Goal: Task Accomplishment & Management: Use online tool/utility

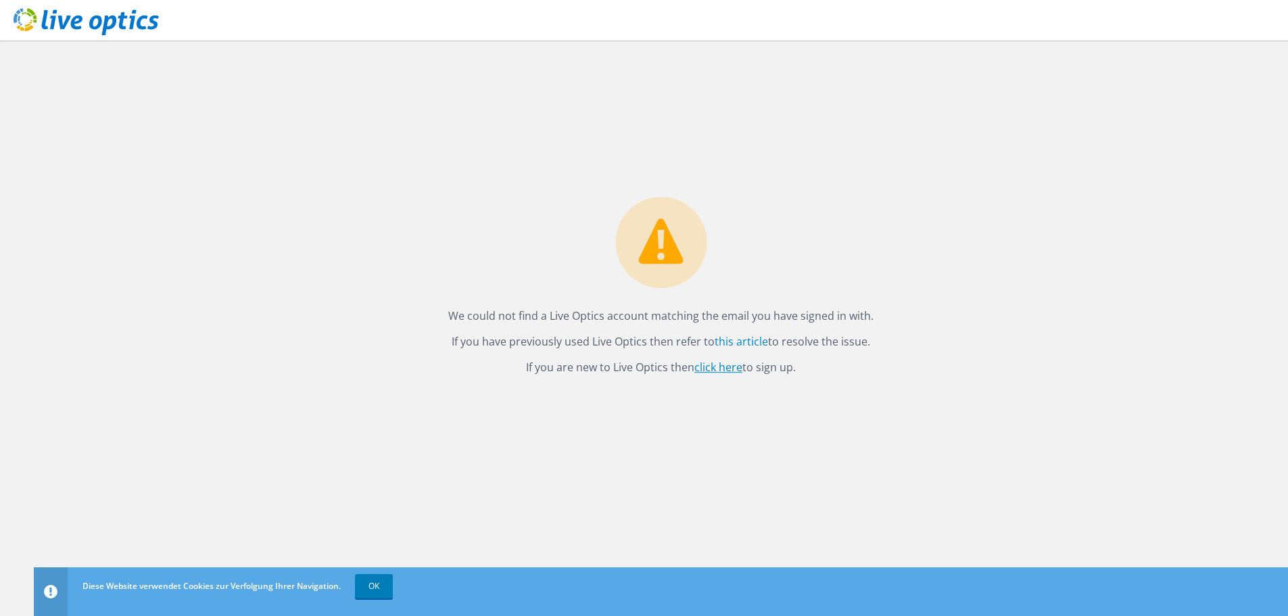
click at [720, 369] on link "click here" at bounding box center [718, 367] width 48 height 15
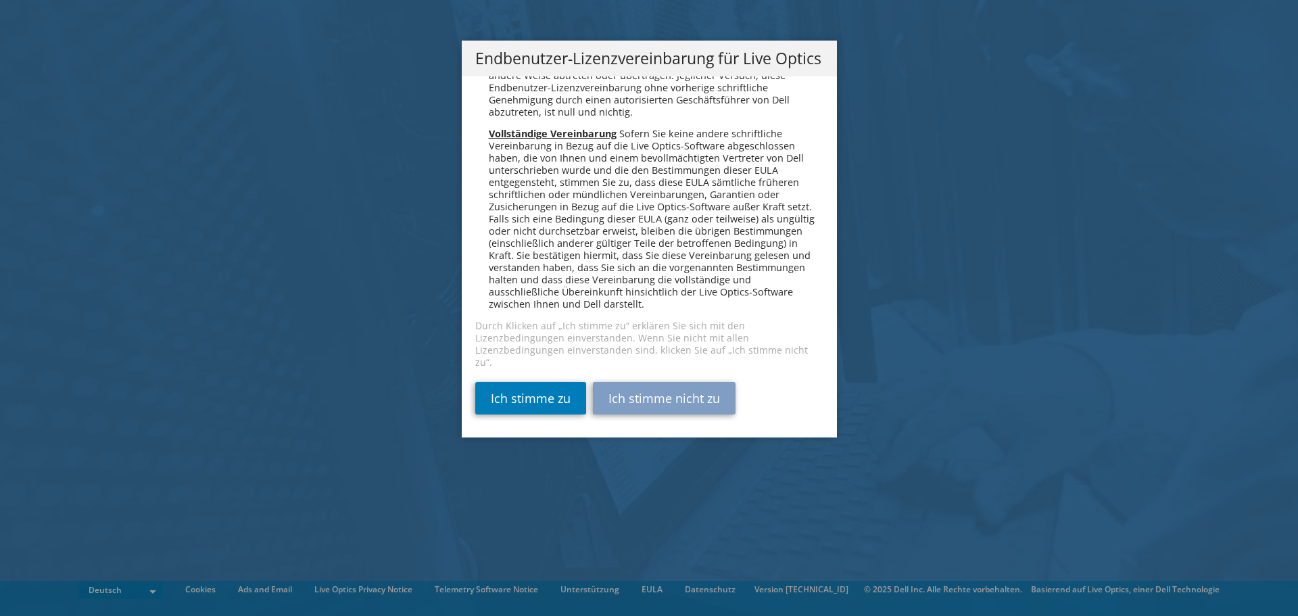
scroll to position [6645, 0]
click at [535, 391] on link "Ich stimme zu" at bounding box center [530, 398] width 111 height 32
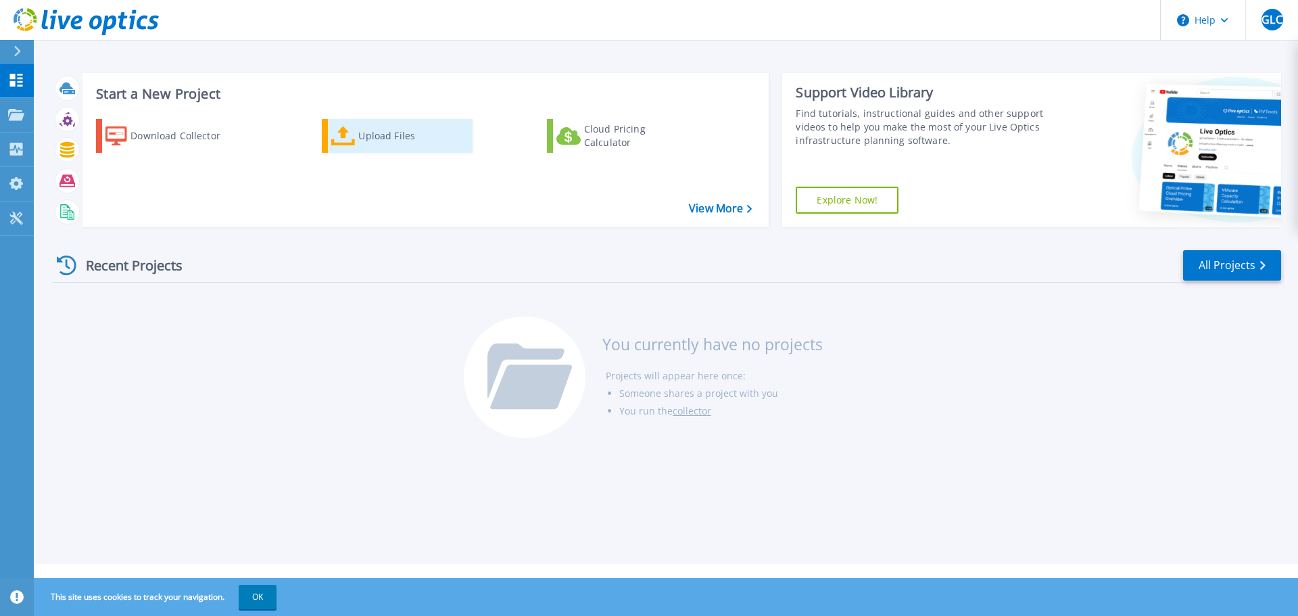
click at [366, 141] on div "Upload Files" at bounding box center [412, 135] width 108 height 27
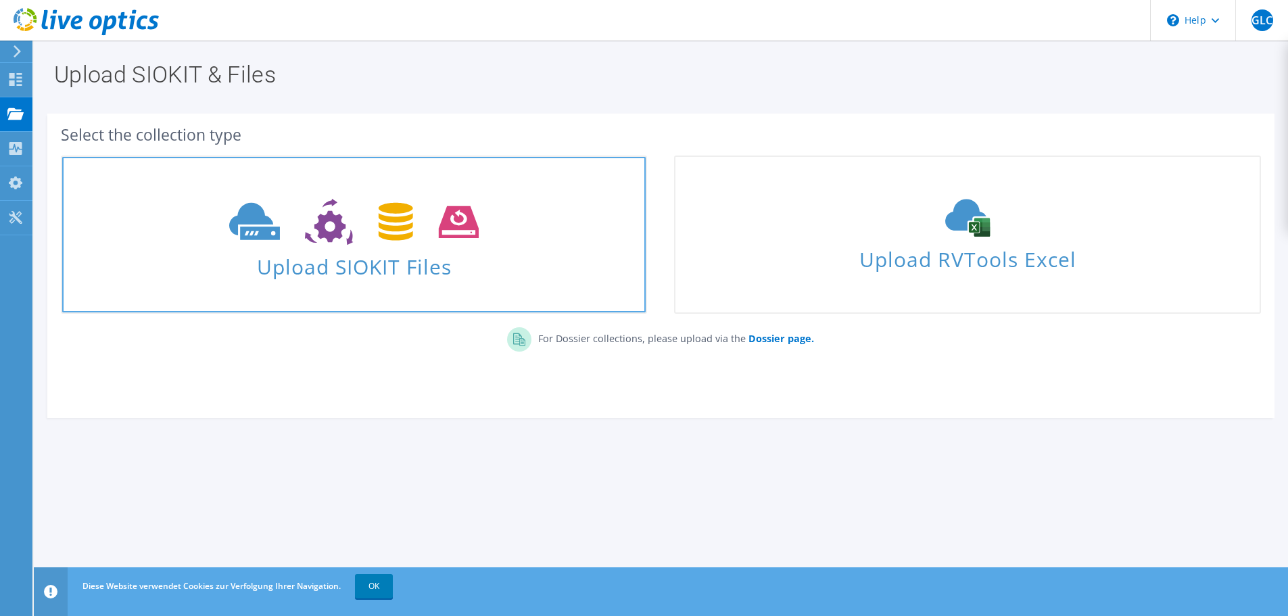
click at [366, 262] on span "Upload SIOKIT Files" at bounding box center [353, 262] width 583 height 29
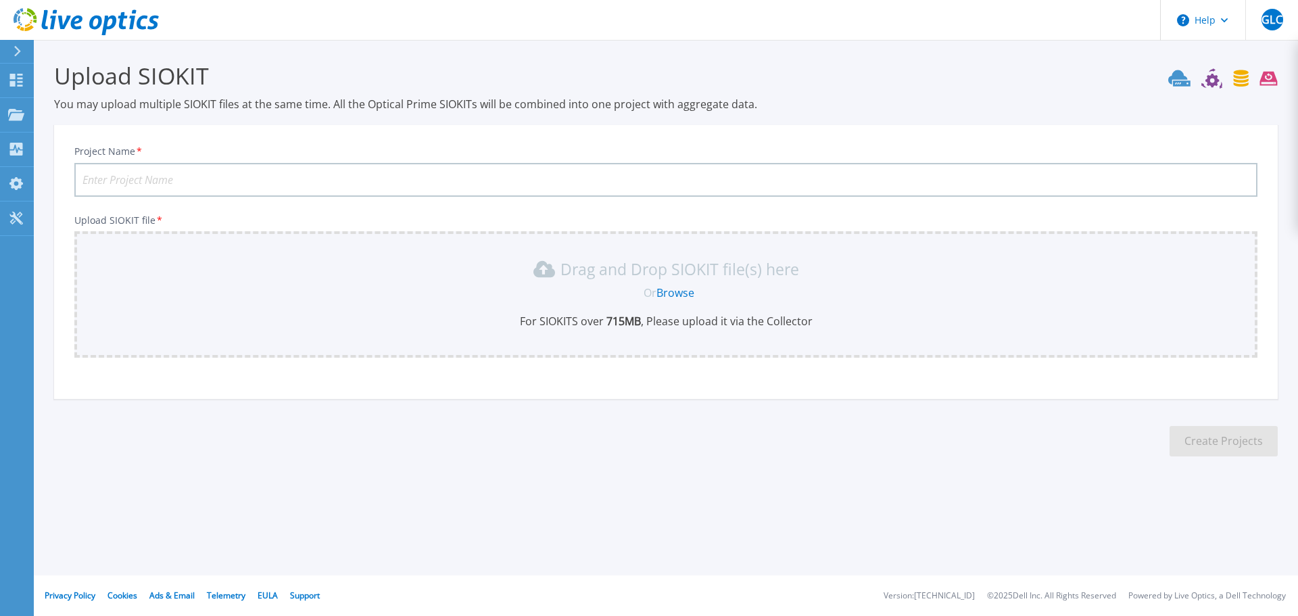
click at [493, 183] on input "Project Name *" at bounding box center [665, 180] width 1183 height 34
type input "CON MUSCLE SHOAS"
click at [685, 294] on link "Browse" at bounding box center [675, 292] width 38 height 15
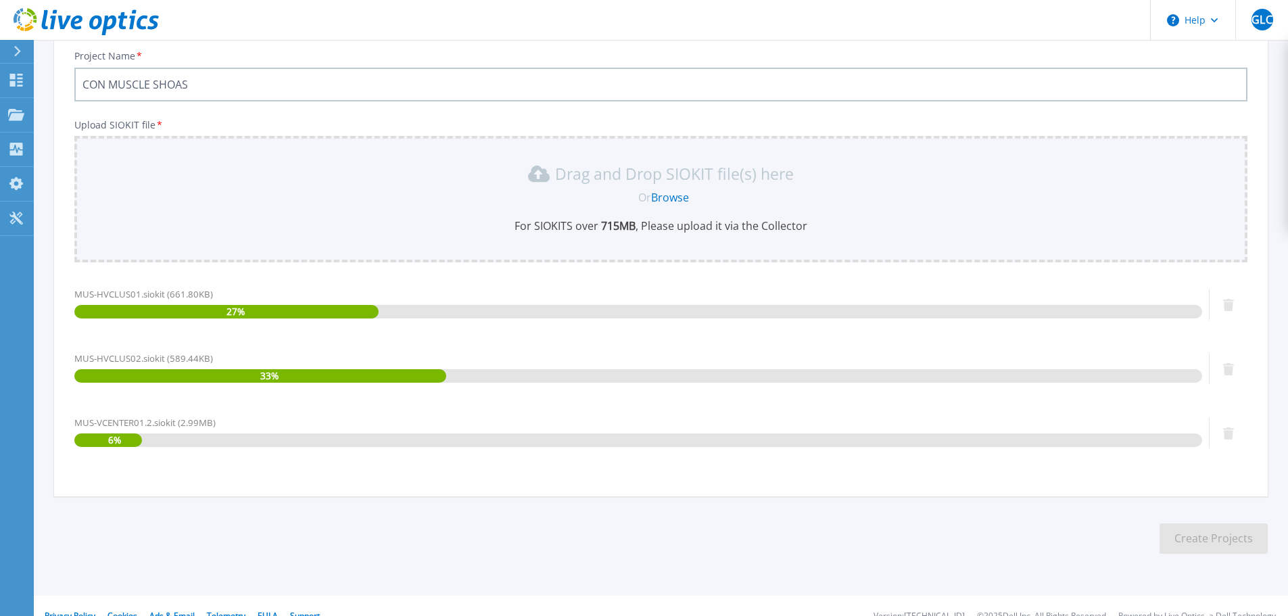
scroll to position [116, 0]
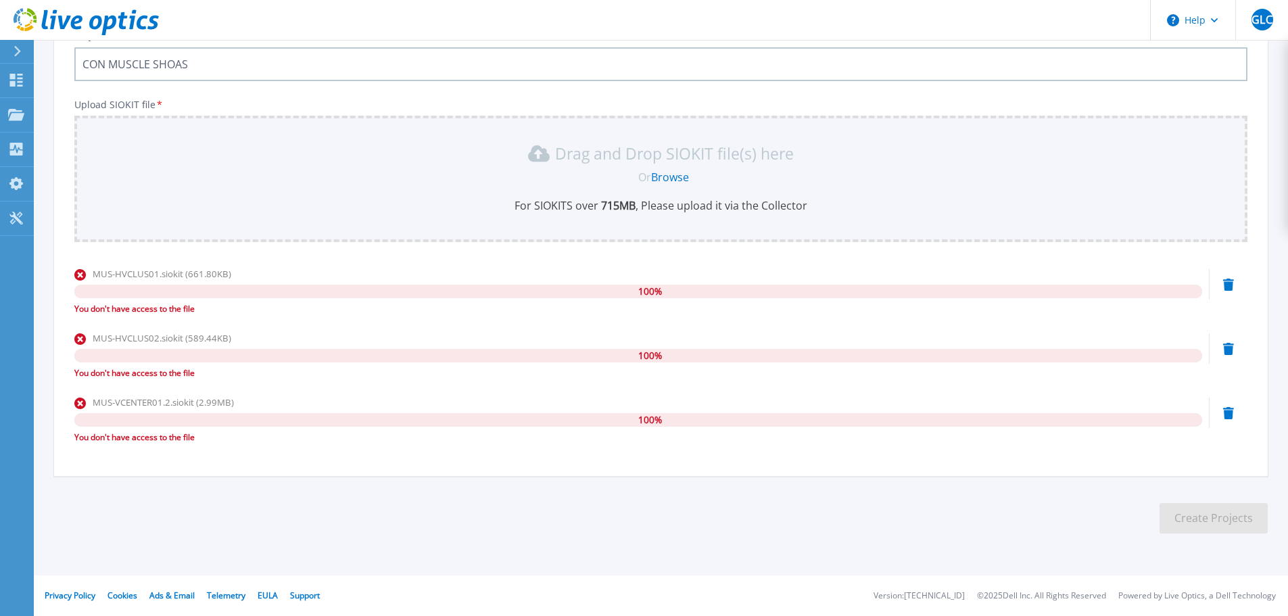
click at [1225, 287] on icon at bounding box center [1228, 285] width 11 height 12
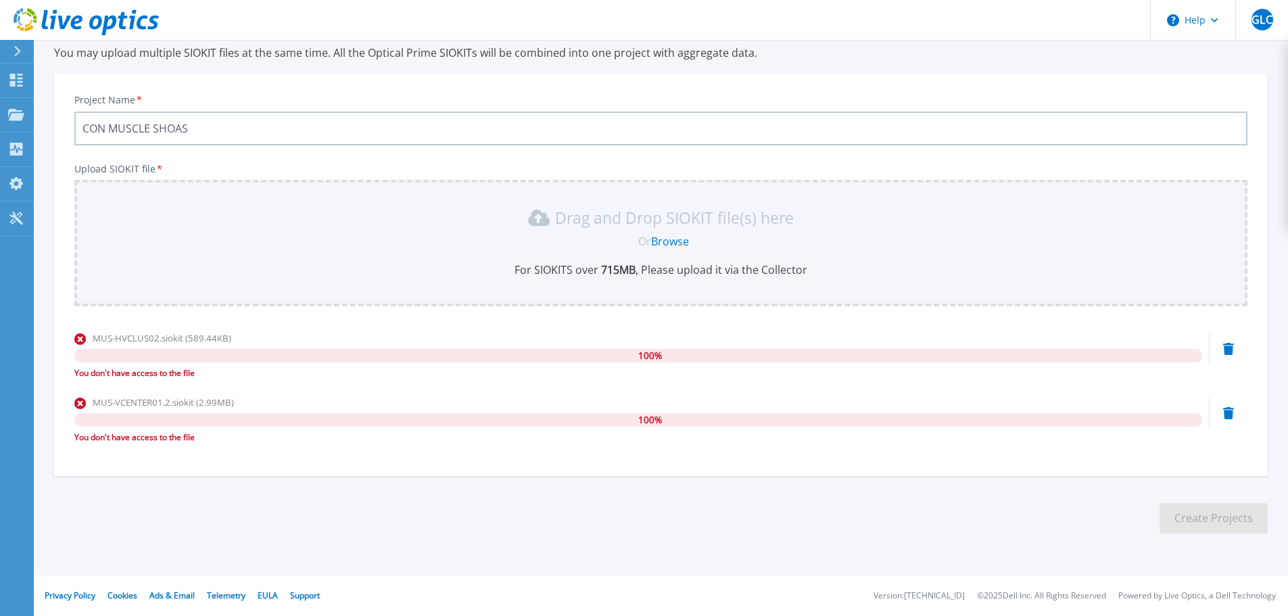
scroll to position [51, 0]
click at [1228, 348] on icon at bounding box center [1228, 349] width 11 height 12
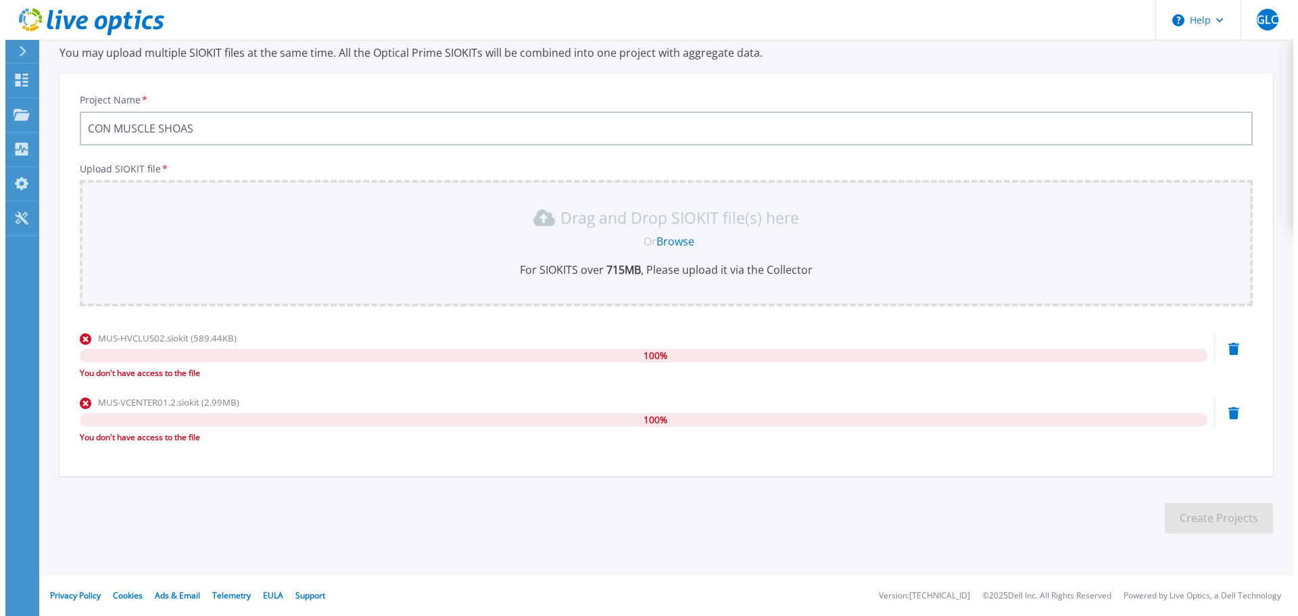
scroll to position [0, 0]
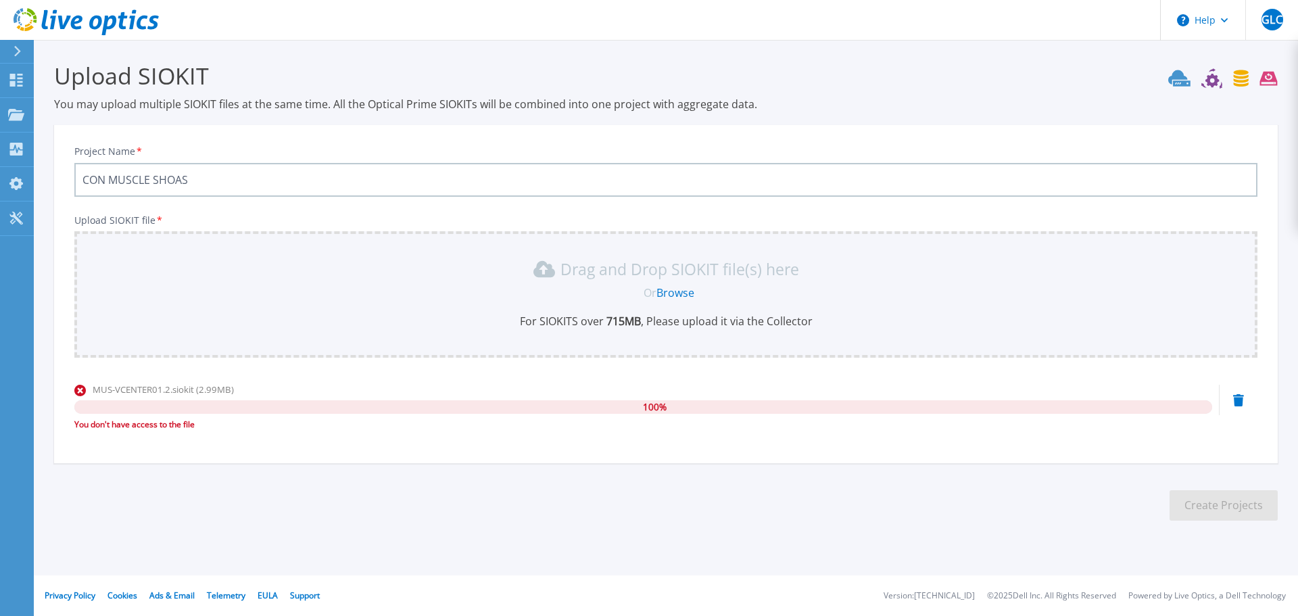
click at [1243, 400] on icon at bounding box center [1238, 400] width 11 height 12
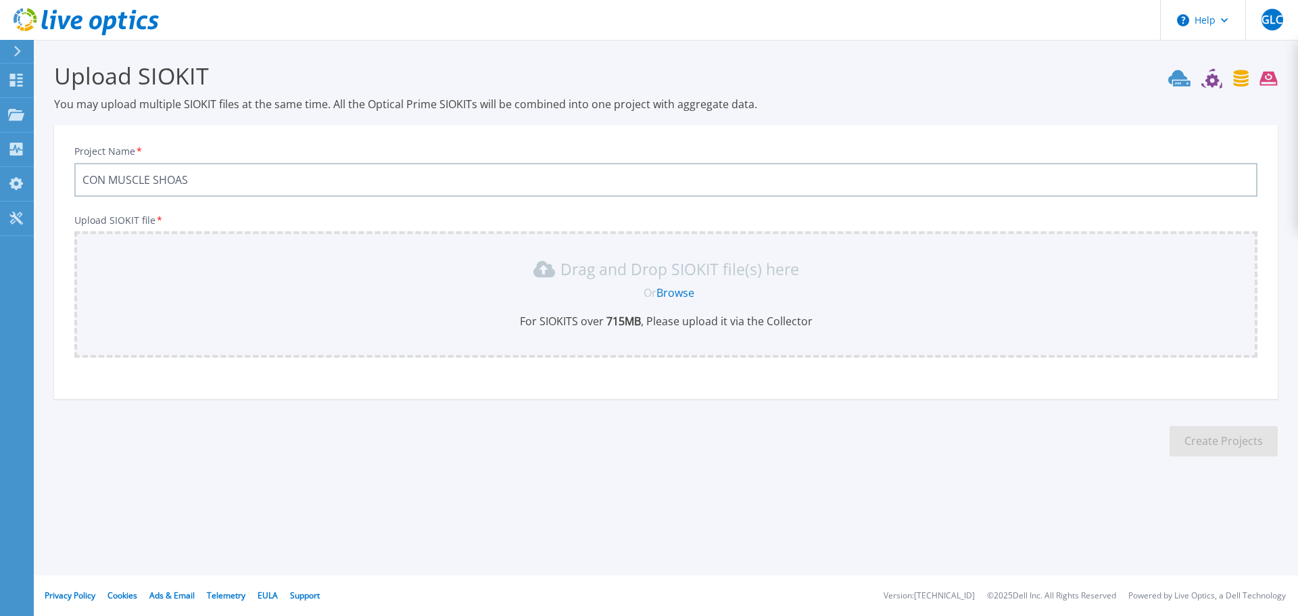
click at [672, 293] on link "Browse" at bounding box center [675, 292] width 38 height 15
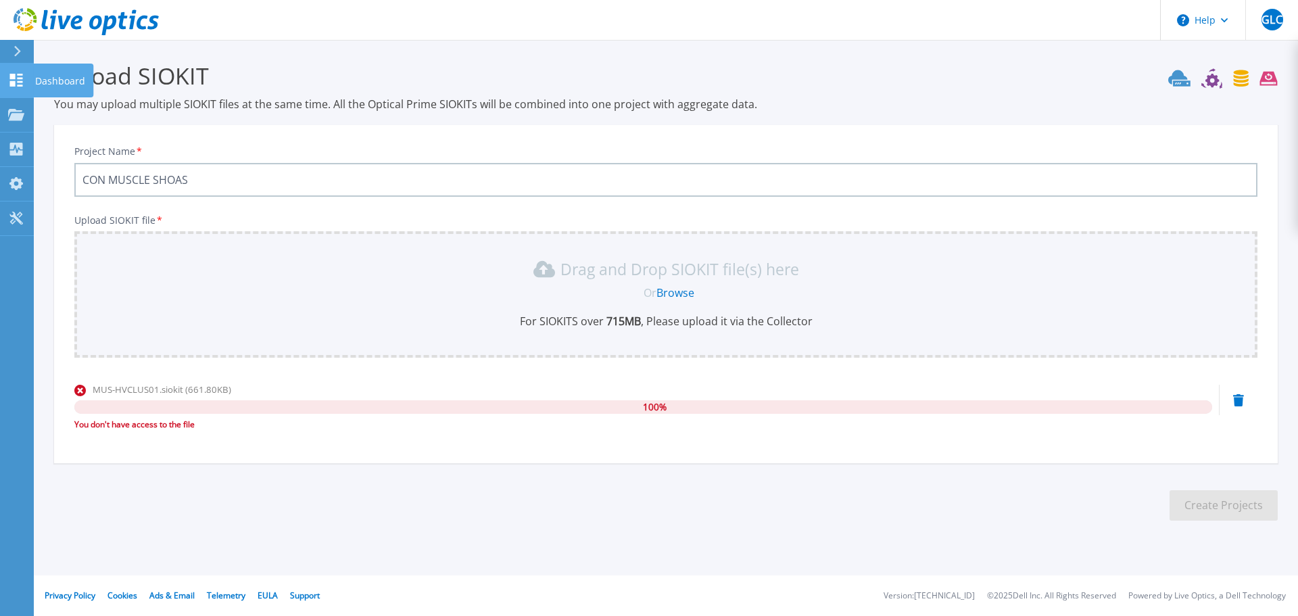
click at [25, 77] on link "Dashboard Dashboard" at bounding box center [17, 81] width 34 height 34
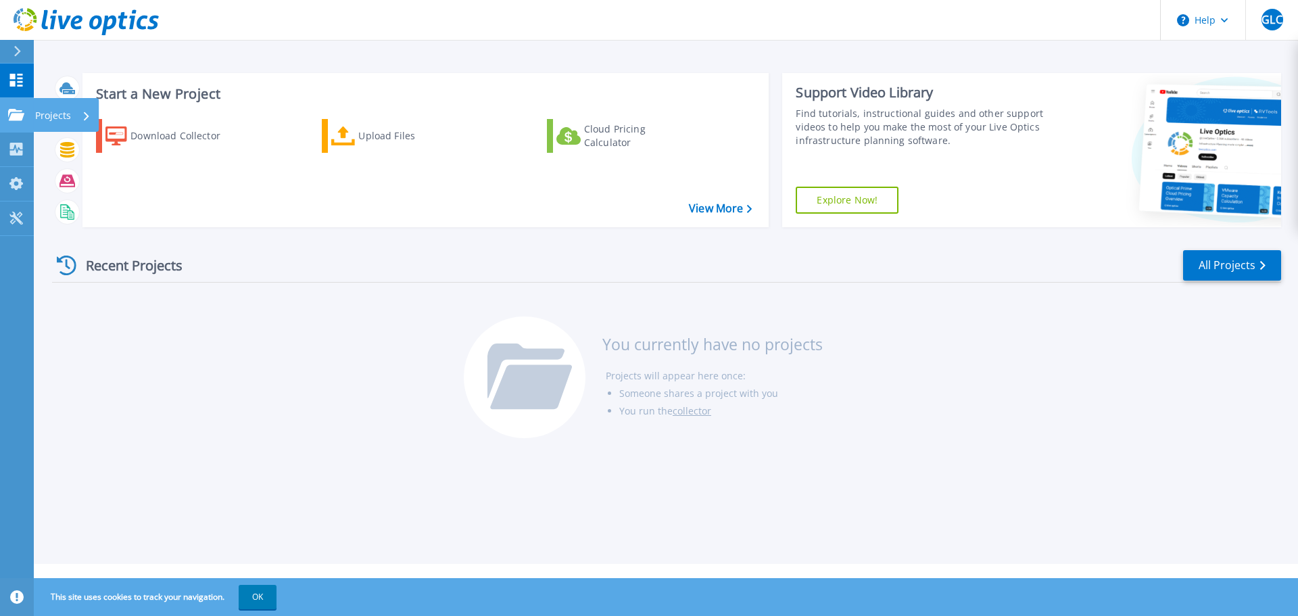
click at [9, 116] on icon at bounding box center [16, 114] width 16 height 11
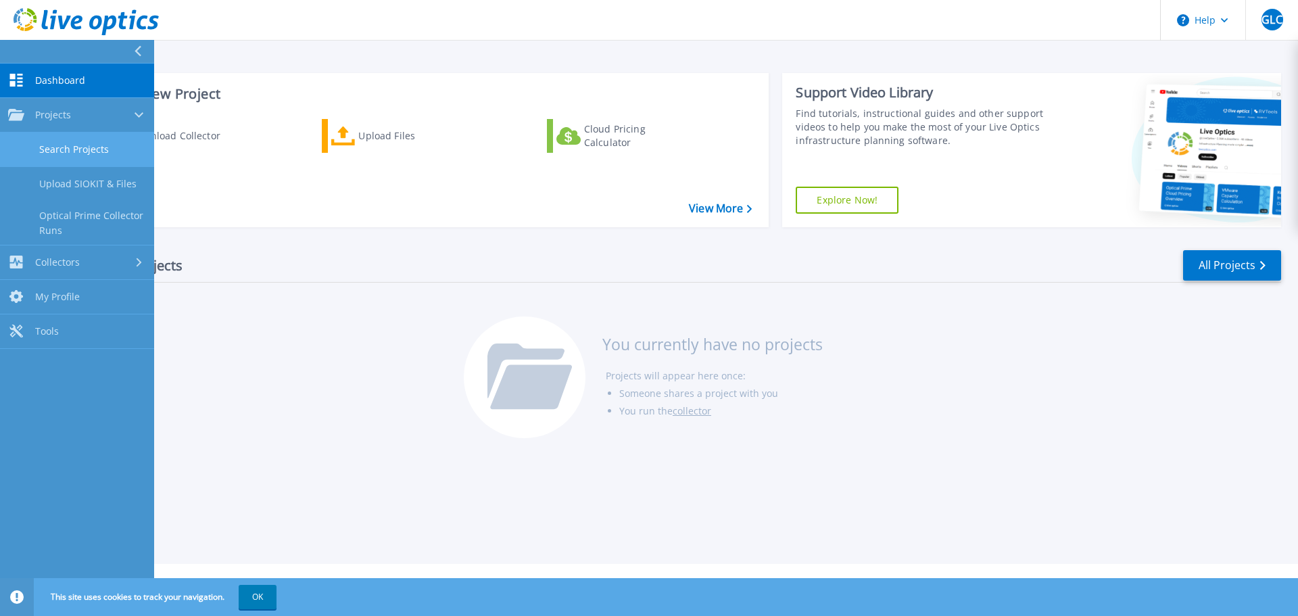
click at [70, 151] on link "Search Projects" at bounding box center [77, 150] width 154 height 34
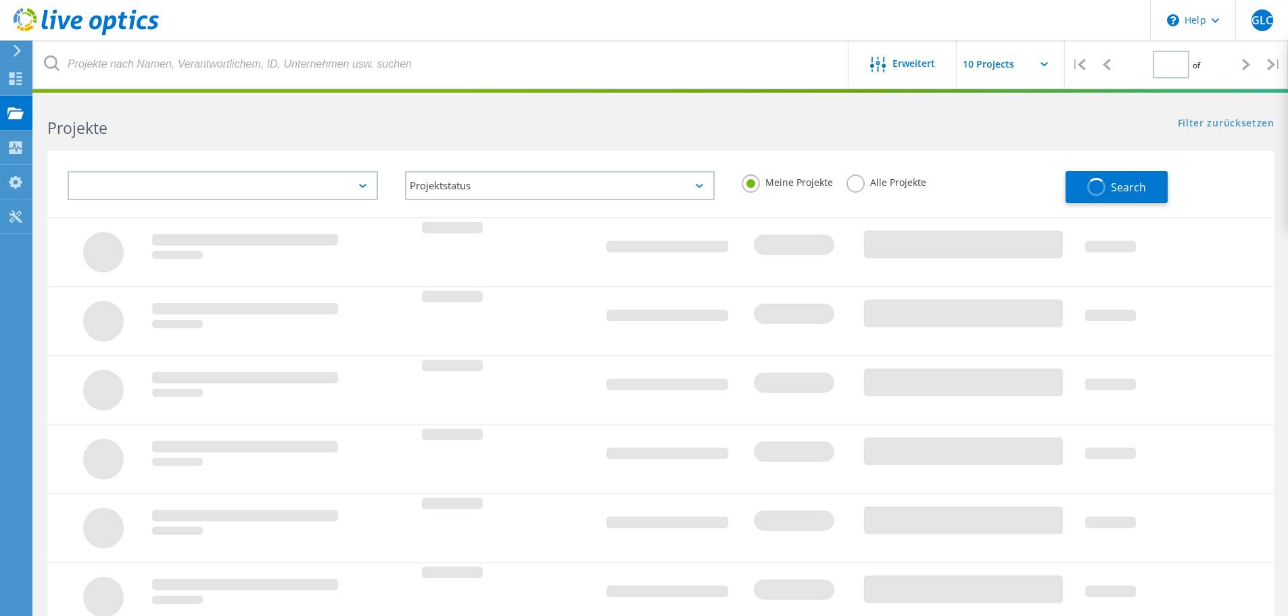
type input "1"
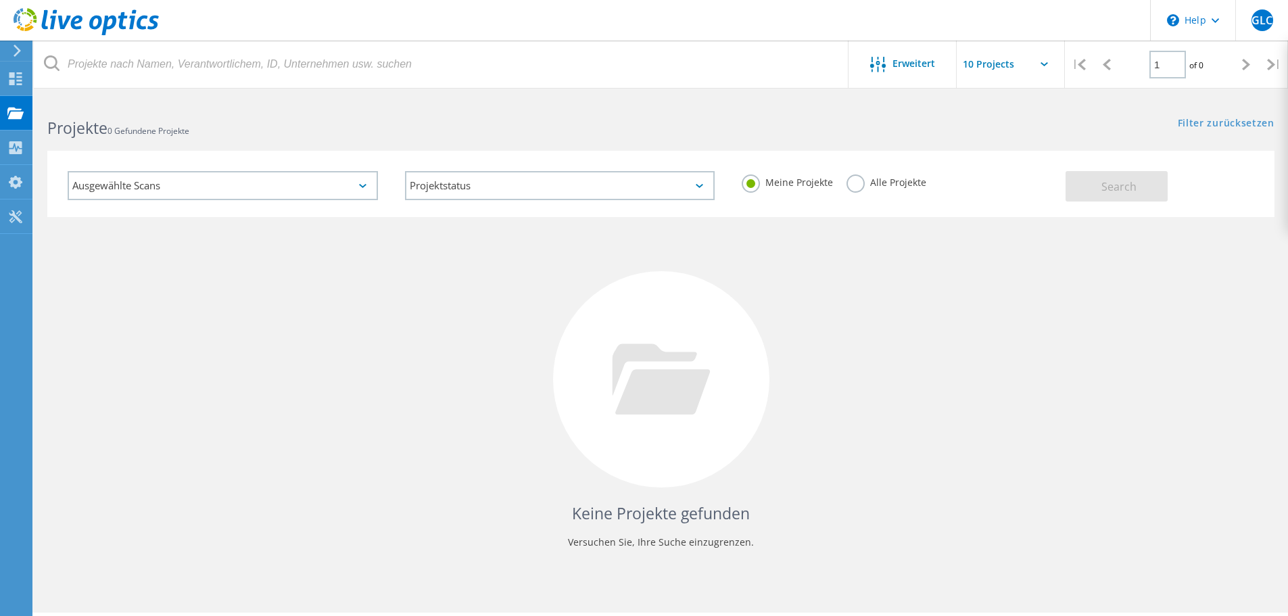
click at [83, 19] on icon at bounding box center [86, 22] width 145 height 28
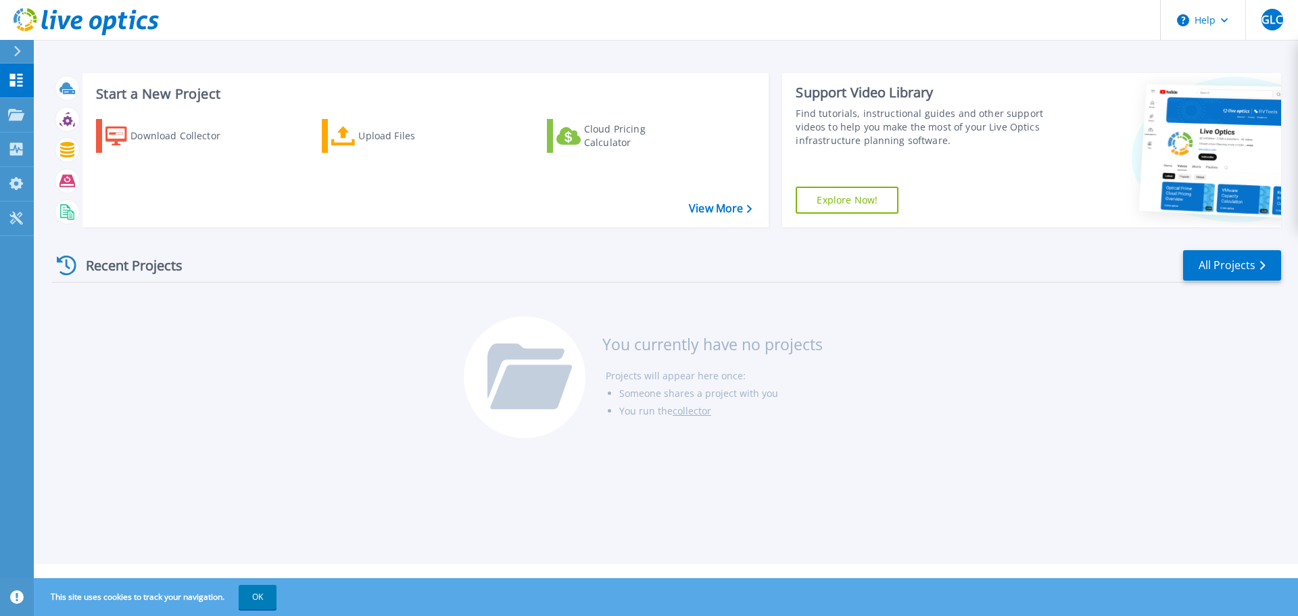
click at [860, 197] on link "Explore Now!" at bounding box center [847, 200] width 103 height 27
